Goal: Information Seeking & Learning: Learn about a topic

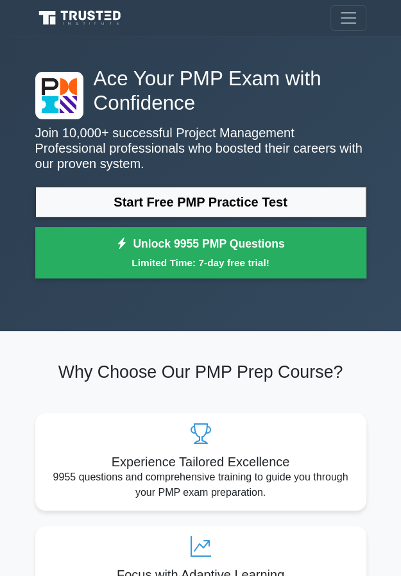
click at [266, 202] on link "Start Free PMP Practice Test" at bounding box center [200, 202] width 331 height 31
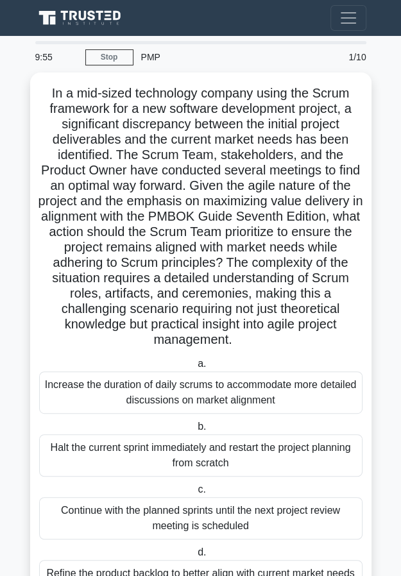
click at [114, 57] on link "Stop" at bounding box center [109, 57] width 48 height 16
click at [214, 388] on div "Increase the duration of daily scrums to accommodate more detailed discussions …" at bounding box center [200, 393] width 323 height 42
click at [195, 368] on input "a. Increase the duration of daily scrums to accommodate more detailed discussio…" at bounding box center [195, 364] width 0 height 8
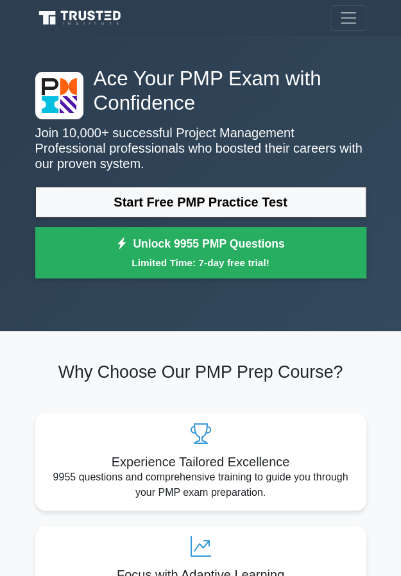
click at [313, 191] on link "Start Free PMP Practice Test" at bounding box center [200, 202] width 331 height 31
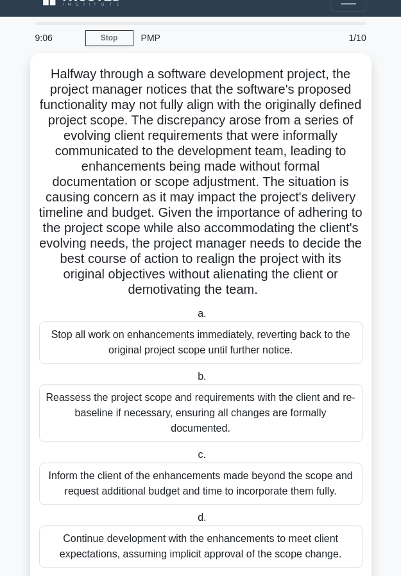
scroll to position [36, 0]
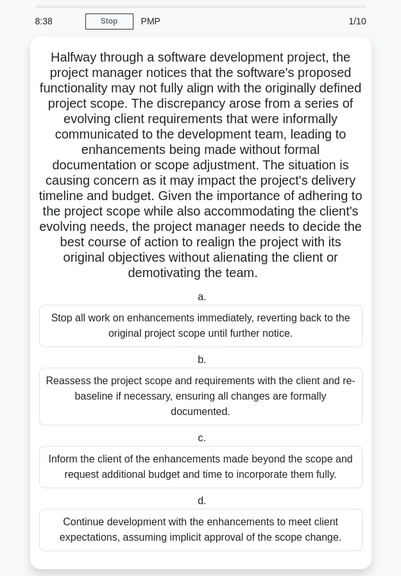
click at [341, 516] on div "Continue development with the enhancements to meet client expectations, assumin…" at bounding box center [200, 530] width 323 height 42
click at [195, 506] on input "d. Continue development with the enhancements to meet client expectations, assu…" at bounding box center [195, 501] width 0 height 8
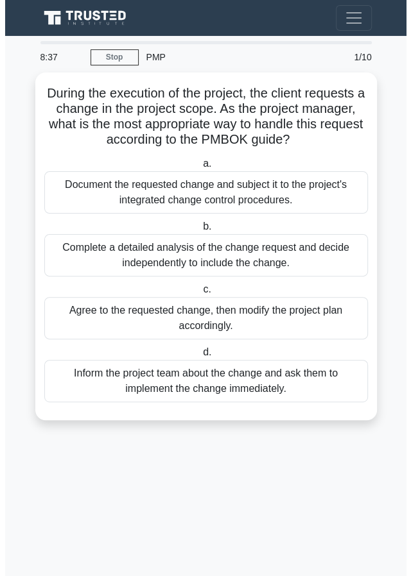
scroll to position [0, 0]
click at [282, 261] on div "Complete a detailed analysis of the change request and decide independently to …" at bounding box center [205, 255] width 323 height 42
click at [200, 231] on input "b. Complete a detailed analysis of the change request and decide independently …" at bounding box center [200, 227] width 0 height 8
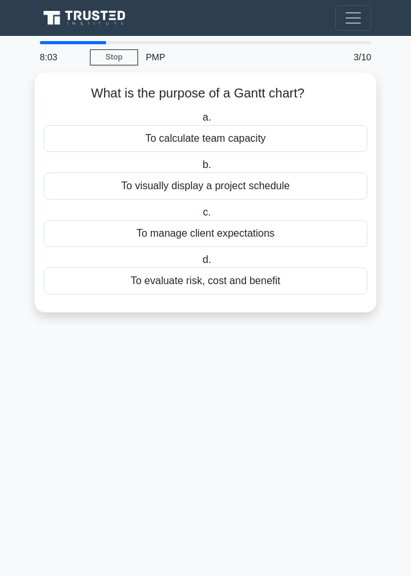
click at [295, 185] on div "To visually display a project schedule" at bounding box center [205, 186] width 323 height 27
click at [200, 169] on input "b. To visually display a project schedule" at bounding box center [200, 165] width 0 height 8
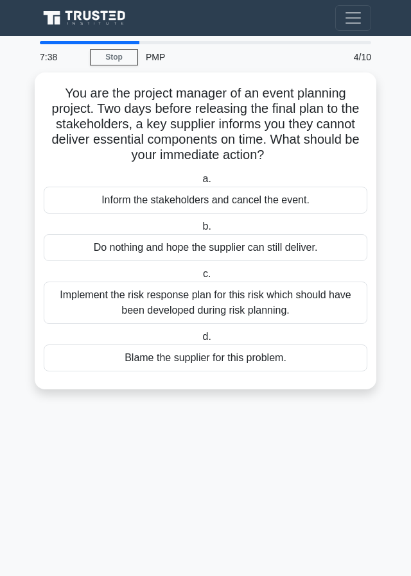
click at [347, 298] on div "Implement the risk response plan for this risk which should have been developed…" at bounding box center [205, 303] width 323 height 42
click at [200, 279] on input "c. Implement the risk response plan for this risk which should have been develo…" at bounding box center [200, 274] width 0 height 8
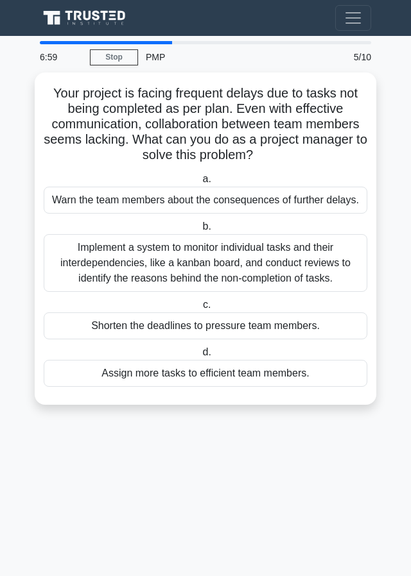
click at [324, 259] on div "Implement a system to monitor individual tasks and their interdependencies, lik…" at bounding box center [205, 263] width 323 height 58
click at [200, 231] on input "b. Implement a system to monitor individual tasks and their interdependencies, …" at bounding box center [200, 227] width 0 height 8
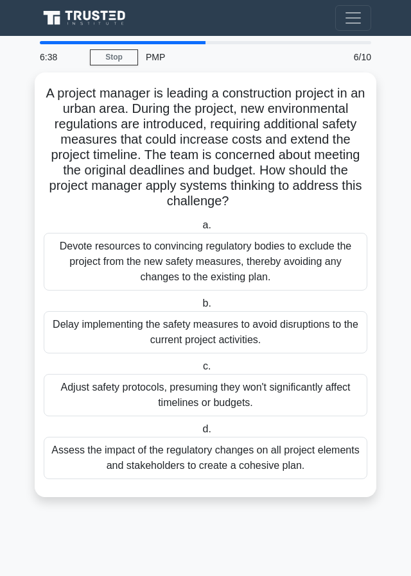
click at [293, 399] on div "Adjust safety protocols, presuming they won't significantly affect timelines or…" at bounding box center [205, 395] width 323 height 42
click at [200, 371] on input "c. Adjust safety protocols, presuming they won't significantly affect timelines…" at bounding box center [200, 367] width 0 height 8
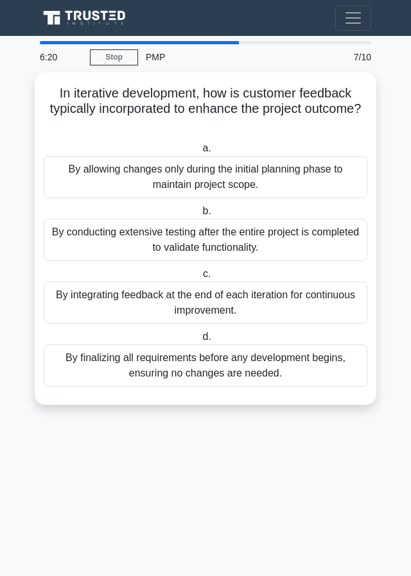
click at [307, 305] on div "By integrating feedback at the end of each iteration for continuous improvement." at bounding box center [205, 303] width 323 height 42
click at [200, 279] on input "c. By integrating feedback at the end of each iteration for continuous improvem…" at bounding box center [200, 274] width 0 height 8
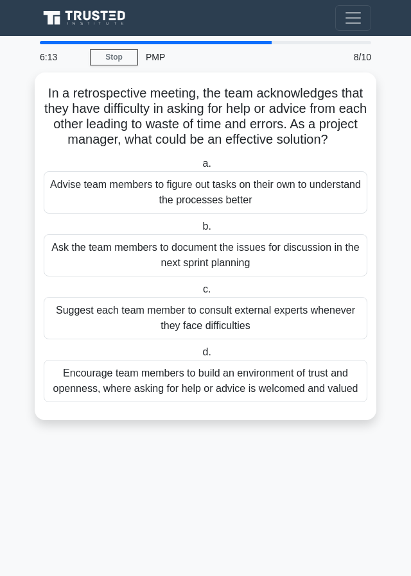
click at [298, 391] on div "Encourage team members to build an environment of trust and openness, where ask…" at bounding box center [205, 381] width 323 height 42
click at [200, 357] on input "d. Encourage team members to build an environment of trust and openness, where …" at bounding box center [200, 352] width 0 height 8
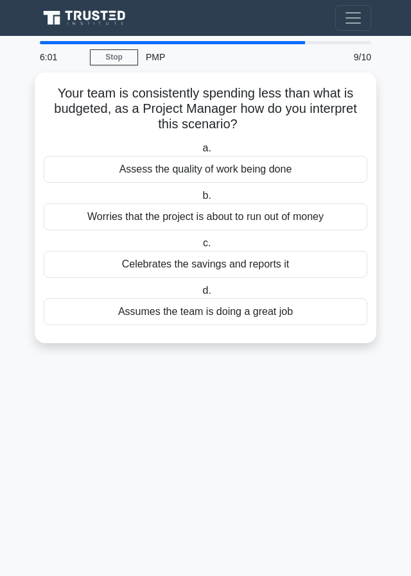
click at [313, 166] on div "Assess the quality of work being done" at bounding box center [205, 169] width 323 height 27
click at [200, 153] on input "a. Assess the quality of work being done" at bounding box center [200, 148] width 0 height 8
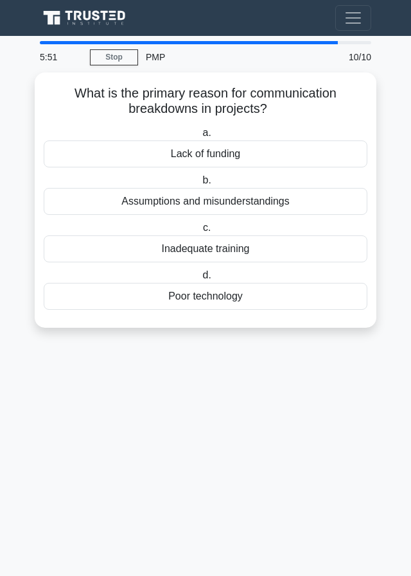
click at [286, 194] on div "Assumptions and misunderstandings" at bounding box center [205, 201] width 323 height 27
click at [200, 185] on input "b. Assumptions and misunderstandings" at bounding box center [200, 180] width 0 height 8
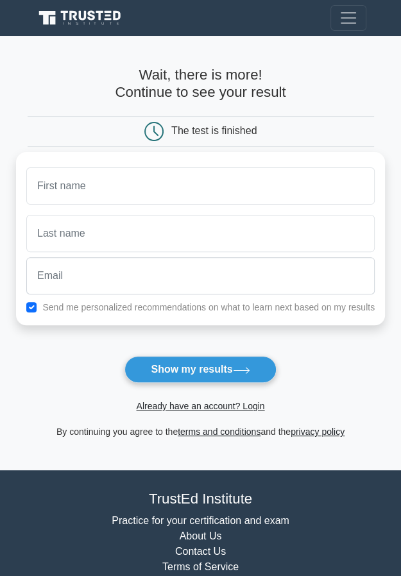
click at [316, 180] on input "text" at bounding box center [200, 185] width 348 height 37
type input "june"
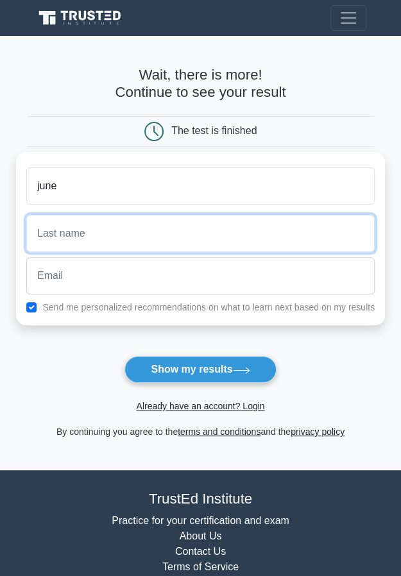
click at [229, 235] on input "text" at bounding box center [200, 233] width 348 height 37
type input "wagari"
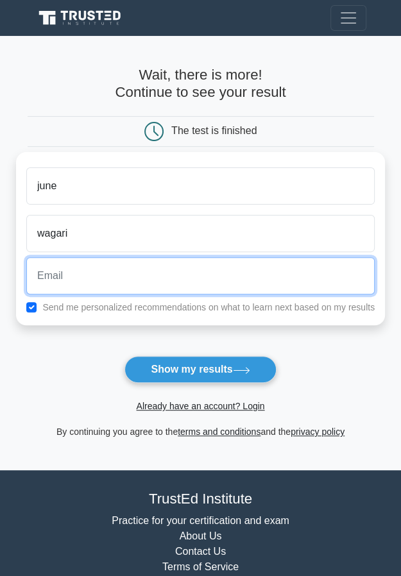
click at [244, 269] on input "email" at bounding box center [200, 275] width 348 height 37
type input "stanomach5@gmail.com"
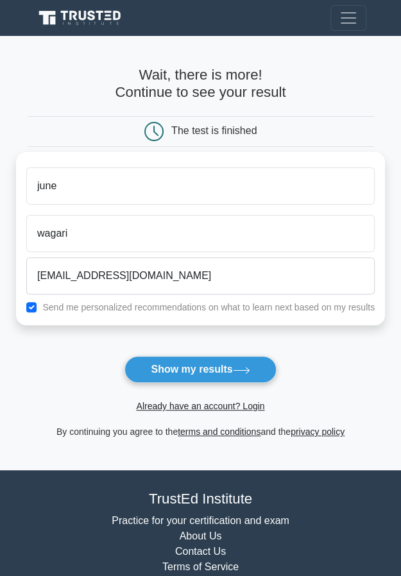
click at [224, 370] on button "Show my results" at bounding box center [199, 369] width 151 height 27
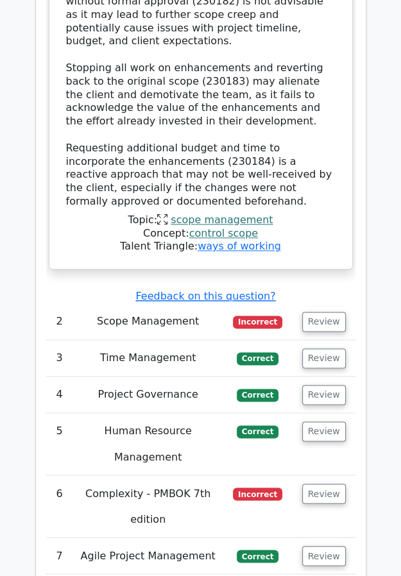
scroll to position [2503, 0]
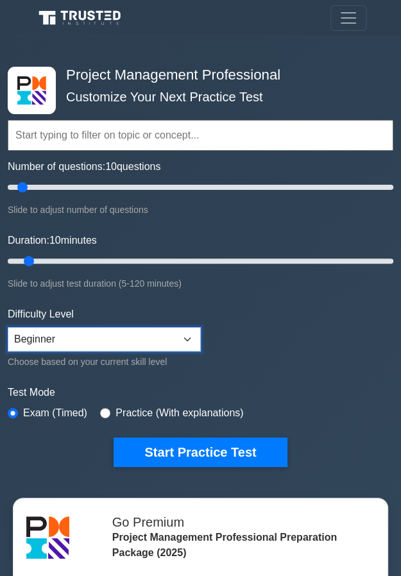
click at [191, 328] on select "Beginner Intermediate Expert" at bounding box center [104, 339] width 193 height 24
select select "expert"
click at [8, 327] on select "Beginner Intermediate Expert" at bounding box center [104, 339] width 193 height 24
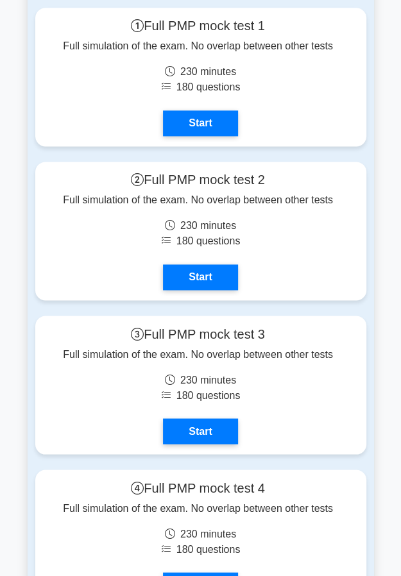
scroll to position [6705, 0]
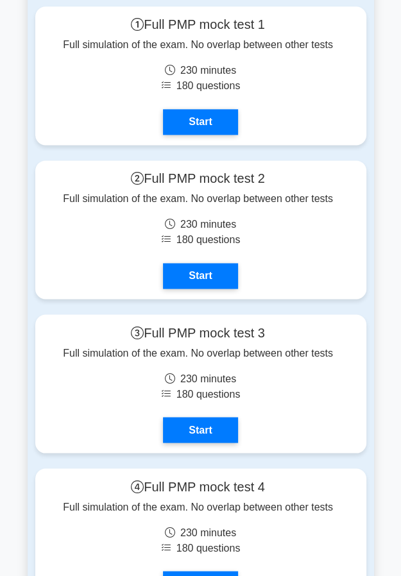
click at [210, 417] on link "Start" at bounding box center [200, 430] width 74 height 26
